Goal: Task Accomplishment & Management: Manage account settings

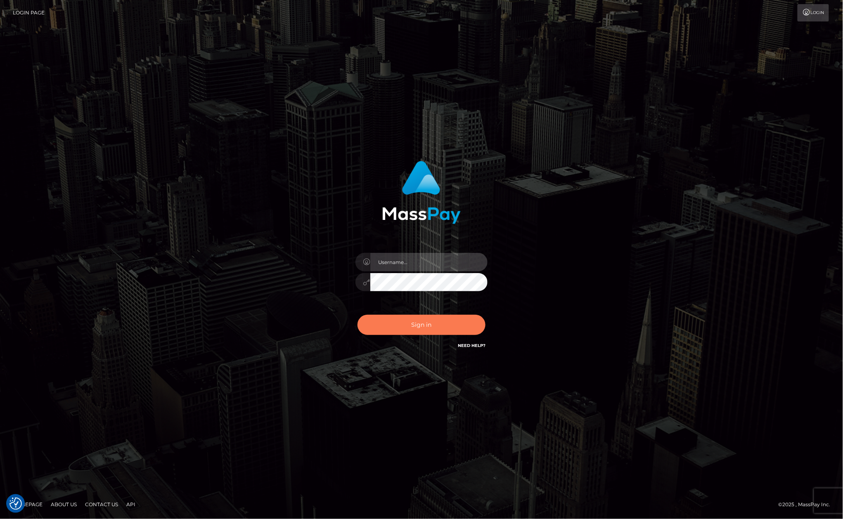
type input "Allen.megabonanza"
click at [444, 319] on button "Sign in" at bounding box center [421, 325] width 128 height 20
click at [426, 324] on button "Sign in" at bounding box center [421, 325] width 128 height 20
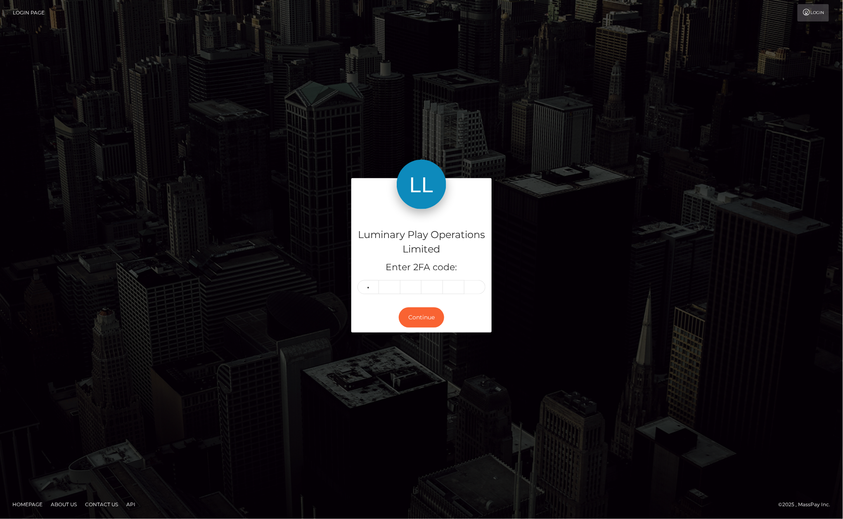
type input "0"
type input "8"
type input "6"
type input "2"
type input "0"
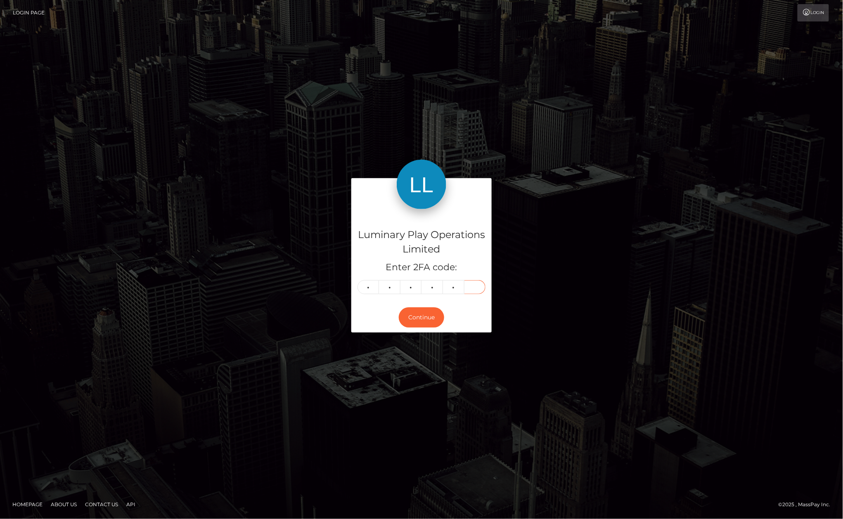
type input "9"
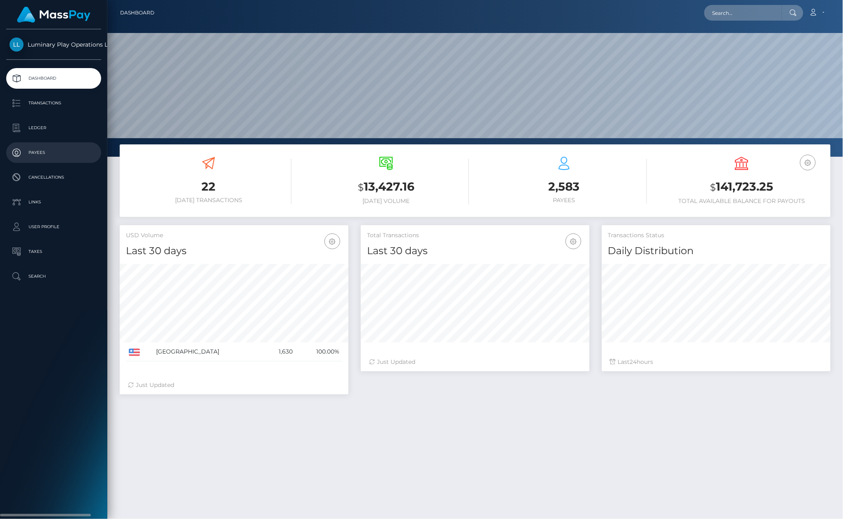
scroll to position [145, 228]
click at [73, 104] on p "Transactions" at bounding box center [53, 103] width 88 height 12
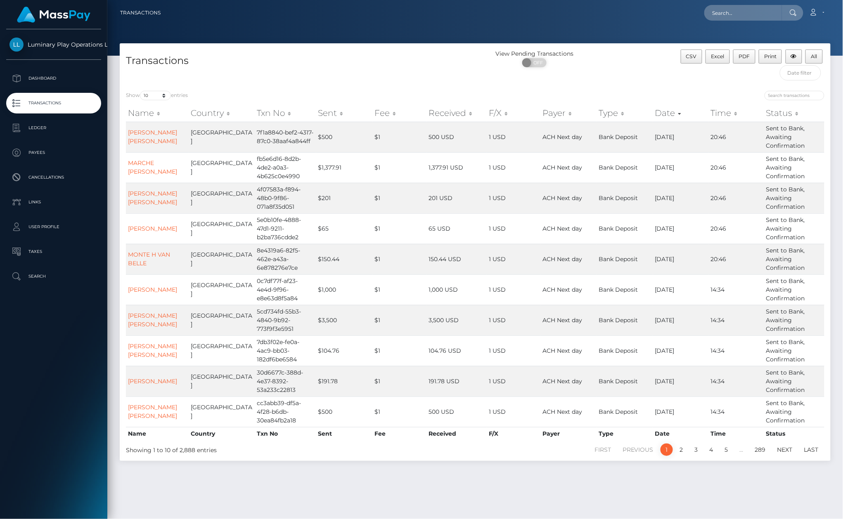
drag, startPoint x: 152, startPoint y: 85, endPoint x: 174, endPoint y: 98, distance: 25.0
click at [153, 85] on div "Show 10 25 50 100 250 500 1,000 3,500 entries Name Country Txn No Sent Fee Rece…" at bounding box center [475, 273] width 711 height 376
drag, startPoint x: 158, startPoint y: 101, endPoint x: 172, endPoint y: 180, distance: 80.5
click at [160, 99] on div "Show 10 25 50 100 250 500 1,000 3,500 entries" at bounding box center [297, 97] width 343 height 12
drag, startPoint x: 164, startPoint y: 96, endPoint x: 172, endPoint y: 194, distance: 98.5
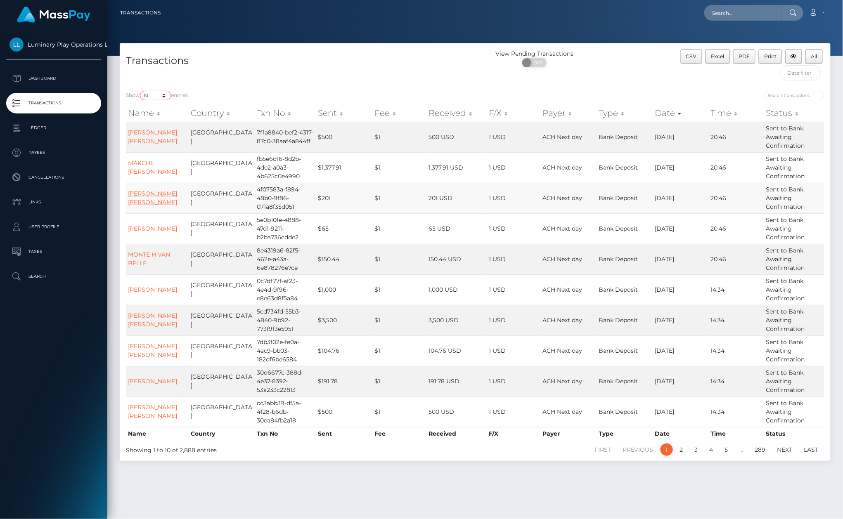
click at [164, 96] on select "10 25 50 100 250 500 1,000 3,500" at bounding box center [155, 95] width 31 height 9
select select "3500"
click at [141, 91] on select "10 25 50 100 250 500 1,000 3,500" at bounding box center [155, 95] width 31 height 9
click at [308, 67] on h4 "Transactions" at bounding box center [297, 61] width 343 height 14
click at [309, 66] on h4 "Transactions" at bounding box center [297, 61] width 343 height 14
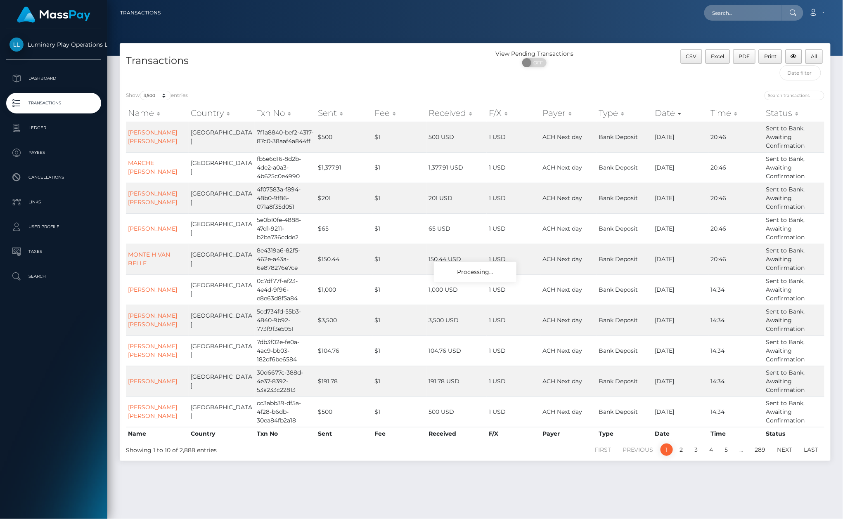
click at [298, 55] on h4 "Transactions" at bounding box center [297, 61] width 343 height 14
drag, startPoint x: 297, startPoint y: 55, endPoint x: 296, endPoint y: 61, distance: 6.8
click at [296, 59] on h4 "Transactions" at bounding box center [297, 61] width 343 height 14
click at [293, 73] on div "Transactions" at bounding box center [297, 67] width 355 height 35
click at [295, 63] on h4 "Transactions" at bounding box center [297, 61] width 343 height 14
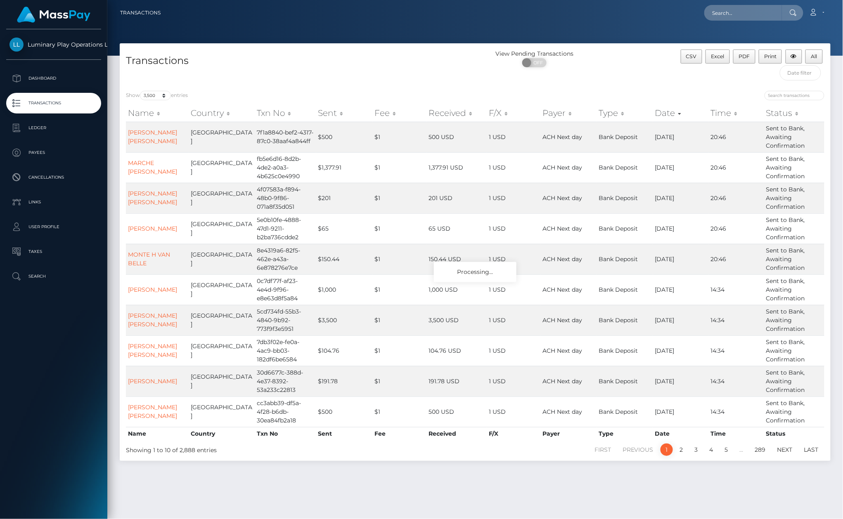
click at [287, 57] on h4 "Transactions" at bounding box center [297, 61] width 343 height 14
click at [291, 59] on div "Transactions" at bounding box center [297, 67] width 355 height 35
click at [296, 55] on h4 "Transactions" at bounding box center [297, 61] width 343 height 14
drag, startPoint x: 300, startPoint y: 59, endPoint x: 312, endPoint y: 48, distance: 16.7
click at [301, 66] on h4 "Transactions" at bounding box center [297, 61] width 343 height 14
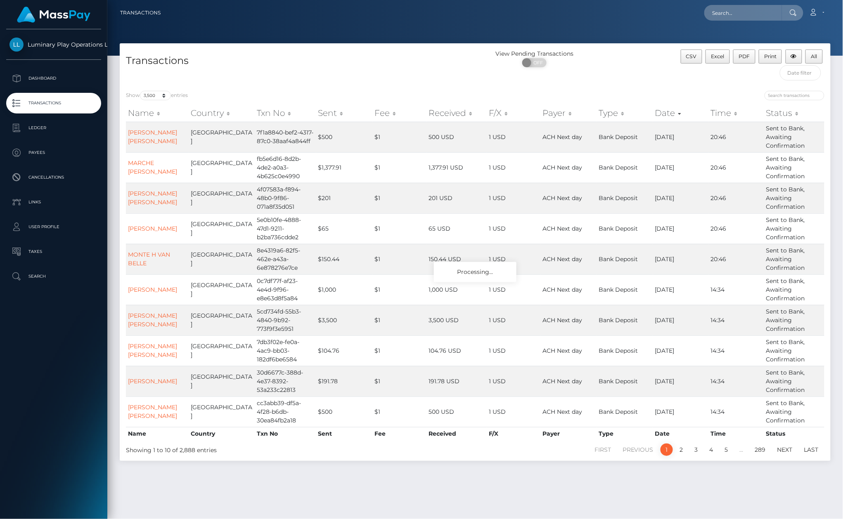
drag, startPoint x: 312, startPoint y: 54, endPoint x: 458, endPoint y: 60, distance: 145.8
click at [314, 55] on div "Transactions View Pending Transactions ON OFF CSV Excel PDF Print All" at bounding box center [475, 63] width 711 height 41
click at [627, 78] on div "View Pending Transactions ON OFF" at bounding box center [564, 67] width 178 height 35
drag, startPoint x: 631, startPoint y: 71, endPoint x: 639, endPoint y: 86, distance: 17.4
click at [632, 80] on div "View Pending Transactions ON OFF" at bounding box center [564, 67] width 178 height 35
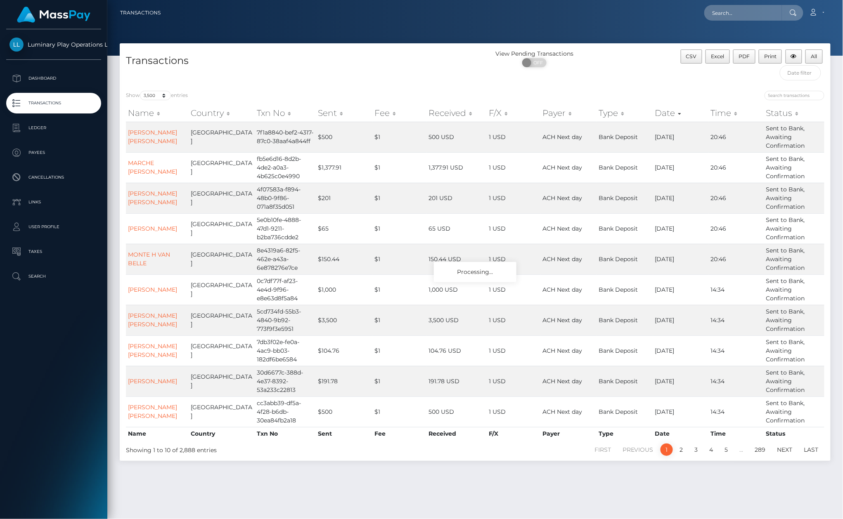
drag, startPoint x: 562, startPoint y: 78, endPoint x: 568, endPoint y: 75, distance: 6.5
click at [564, 77] on div "View Pending Transactions ON OFF" at bounding box center [564, 67] width 178 height 35
click at [822, 55] on button "All" at bounding box center [813, 57] width 17 height 14
